Goal: Check status: Check status

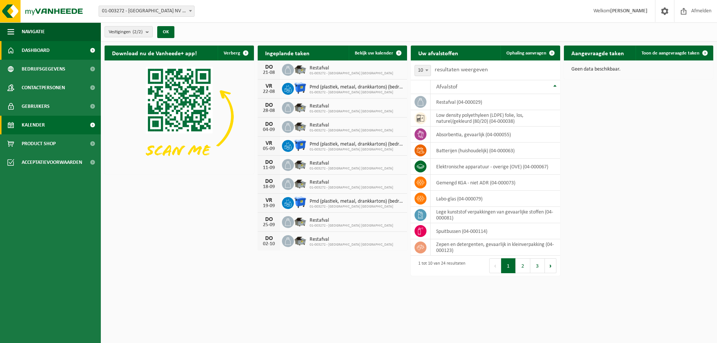
click at [36, 128] on span "Kalender" at bounding box center [33, 125] width 23 height 19
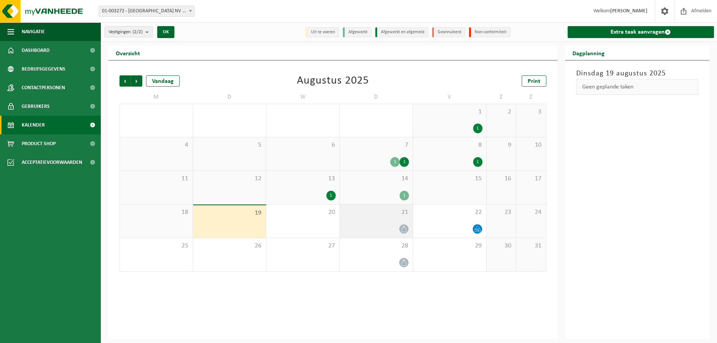
click at [383, 228] on div at bounding box center [376, 229] width 66 height 10
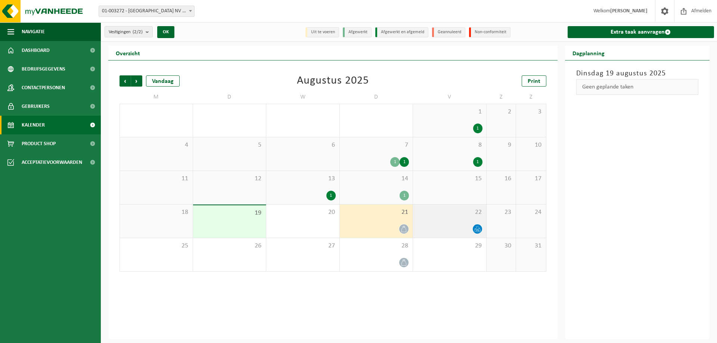
click at [436, 224] on div at bounding box center [450, 229] width 66 height 10
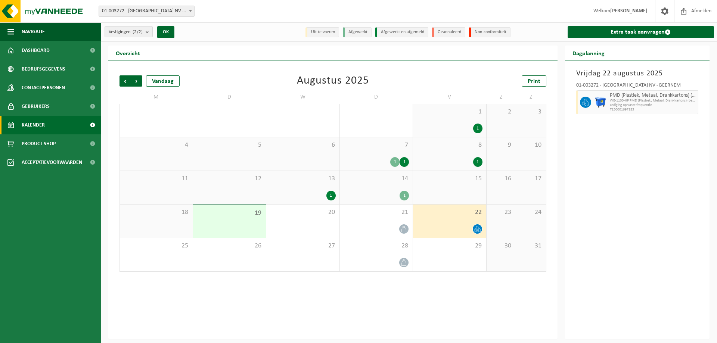
click at [390, 180] on span "14" at bounding box center [376, 179] width 66 height 8
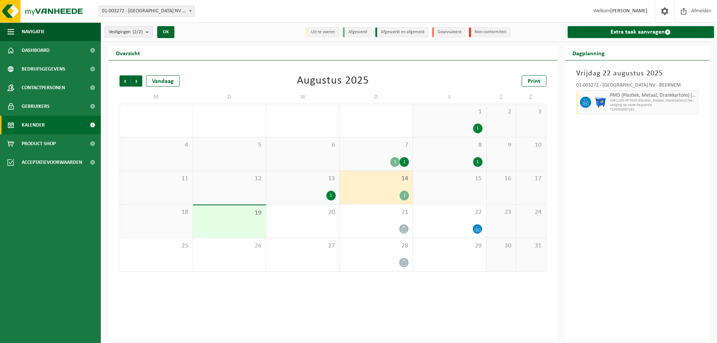
click at [308, 190] on div "13 1" at bounding box center [302, 187] width 73 height 33
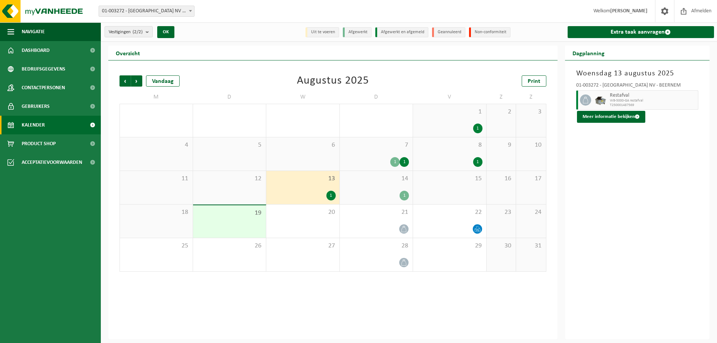
click at [354, 188] on div "14 1" at bounding box center [376, 187] width 73 height 33
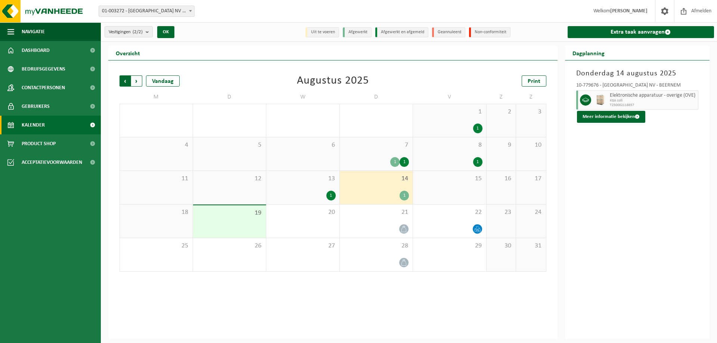
click at [138, 82] on span "Volgende" at bounding box center [136, 80] width 11 height 11
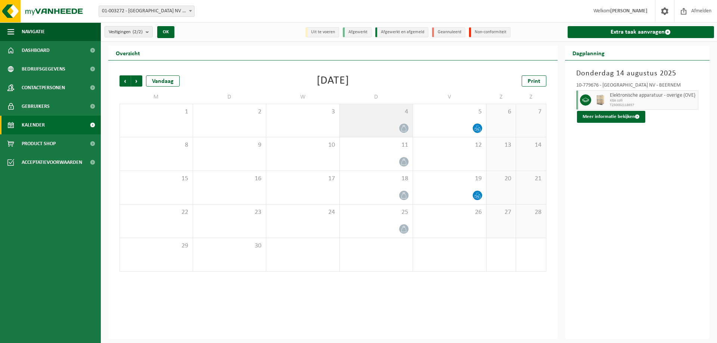
click at [377, 124] on div at bounding box center [376, 128] width 66 height 10
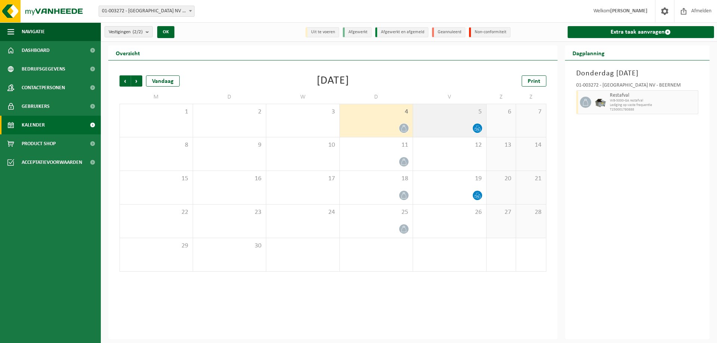
click at [435, 118] on div "5" at bounding box center [449, 120] width 73 height 33
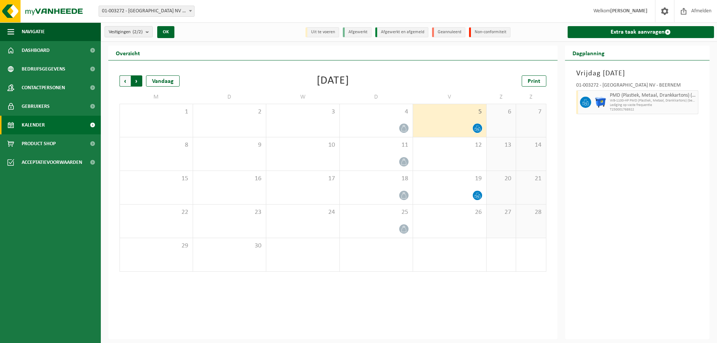
click at [124, 81] on span "Vorige" at bounding box center [124, 80] width 11 height 11
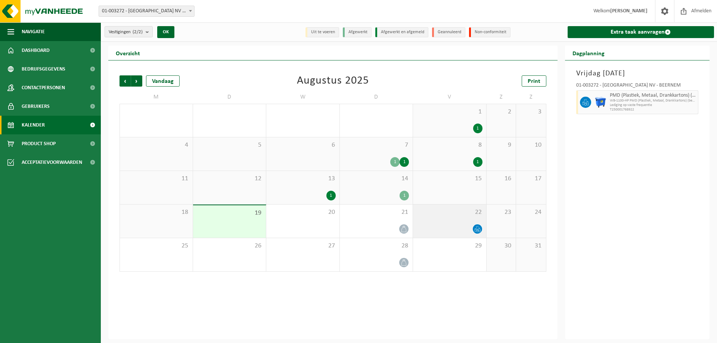
click at [419, 217] on div "22" at bounding box center [449, 221] width 73 height 33
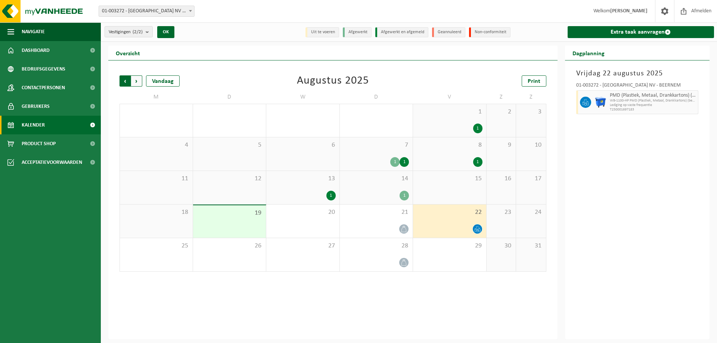
click at [139, 77] on span "Volgende" at bounding box center [136, 80] width 11 height 11
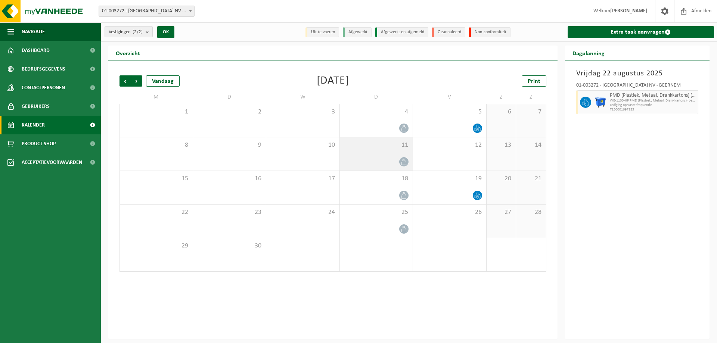
click at [366, 157] on div at bounding box center [376, 162] width 66 height 10
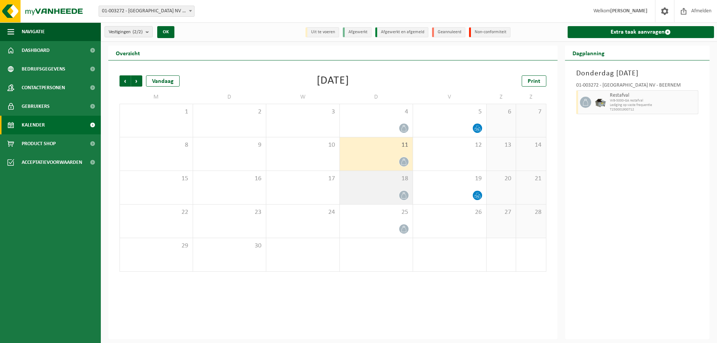
click at [374, 189] on div "18" at bounding box center [376, 187] width 73 height 33
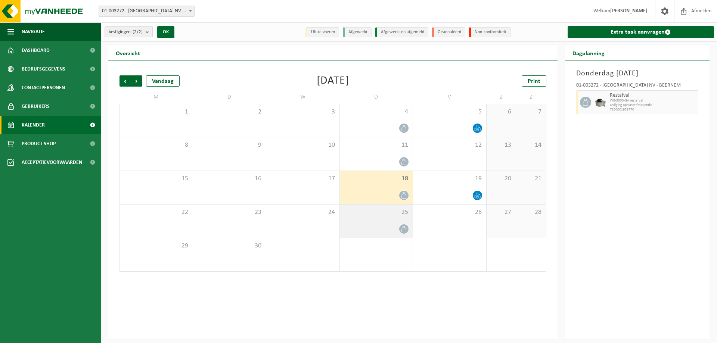
click at [374, 210] on span "25" at bounding box center [376, 212] width 66 height 8
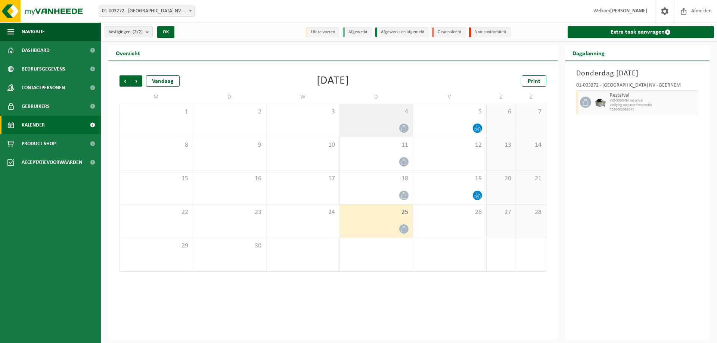
click at [377, 122] on div "4" at bounding box center [376, 120] width 73 height 33
